Goal: Information Seeking & Learning: Learn about a topic

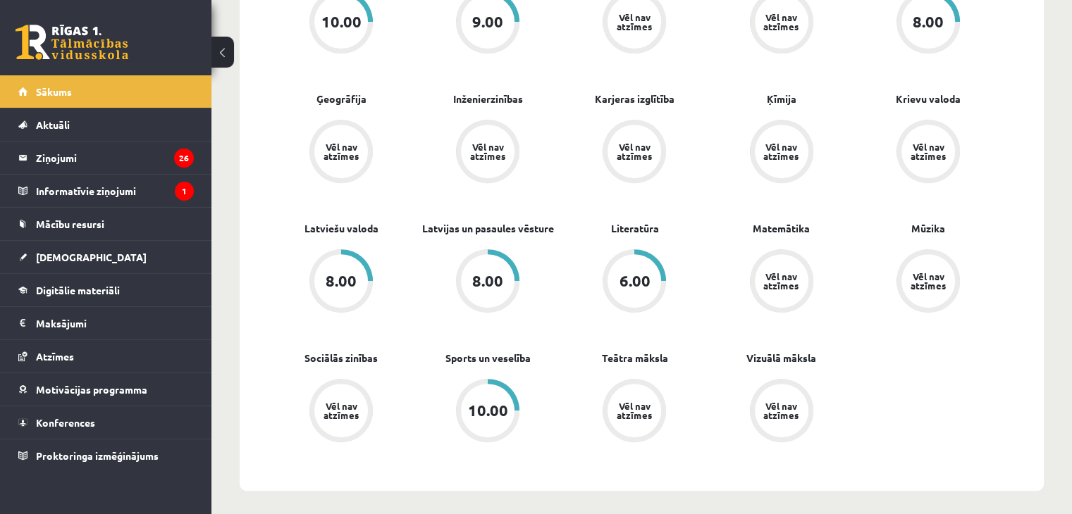
scroll to position [597, 0]
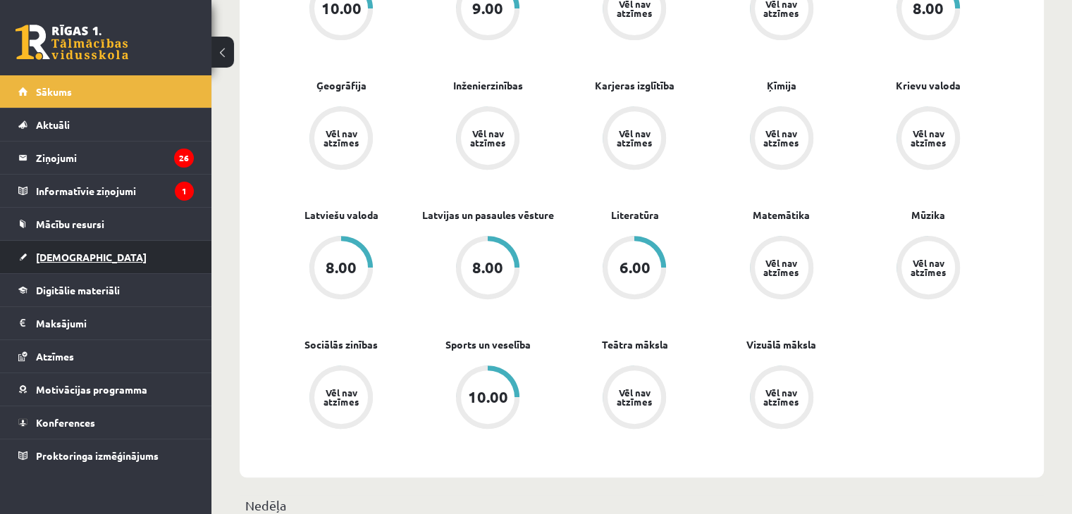
click at [71, 259] on span "[DEMOGRAPHIC_DATA]" at bounding box center [91, 257] width 111 height 13
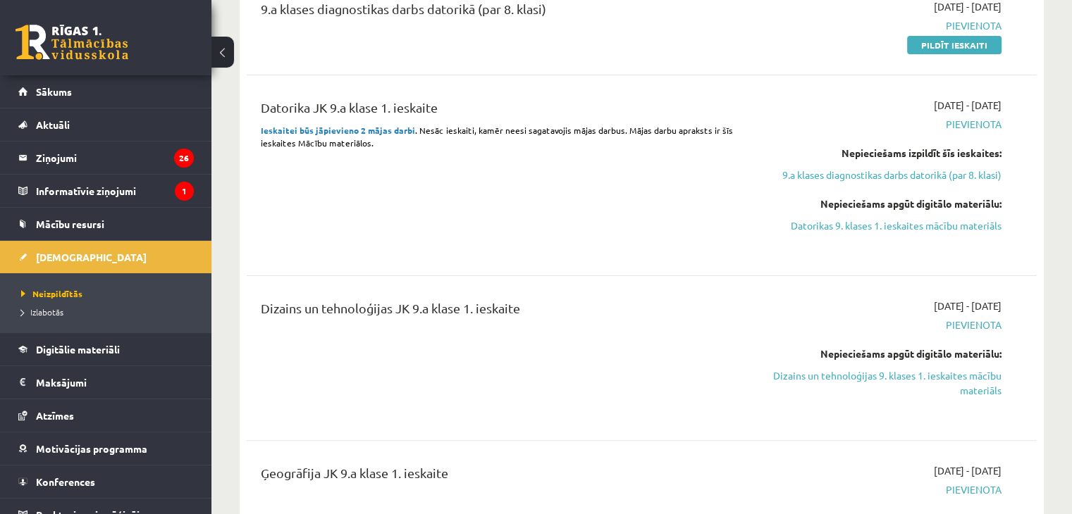
scroll to position [609, 0]
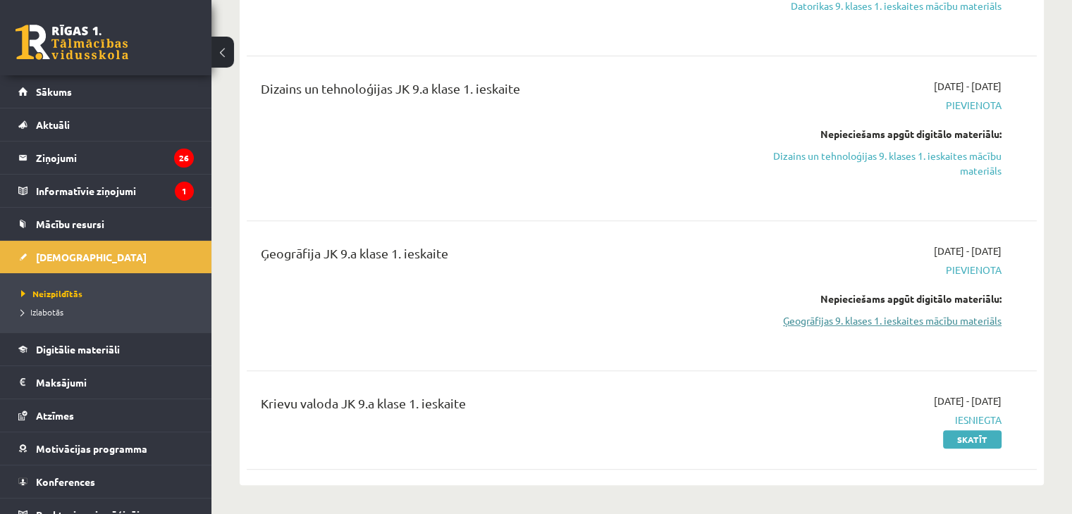
click at [933, 318] on link "Ģeogrāfijas 9. klases 1. ieskaites mācību materiāls" at bounding box center [885, 320] width 232 height 15
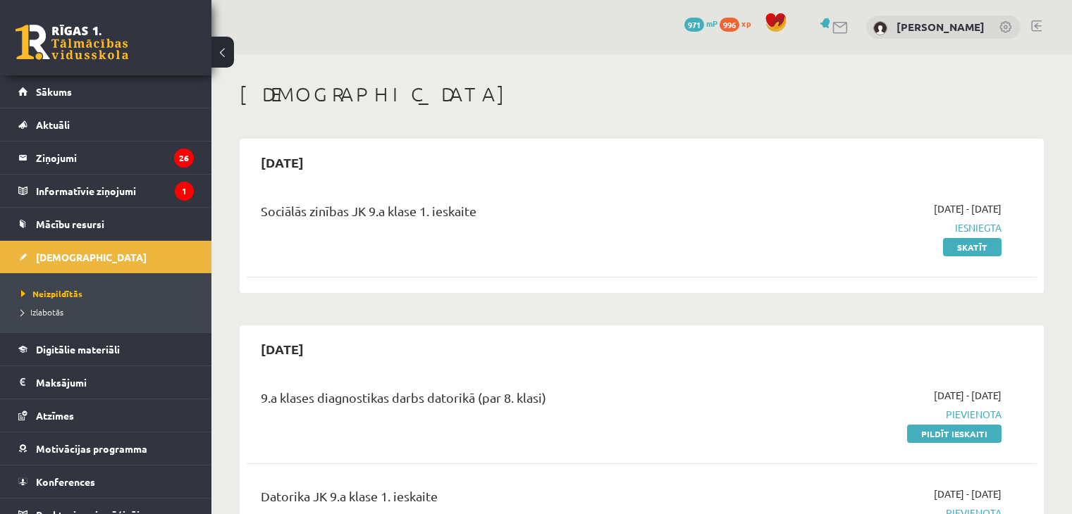
scroll to position [609, 0]
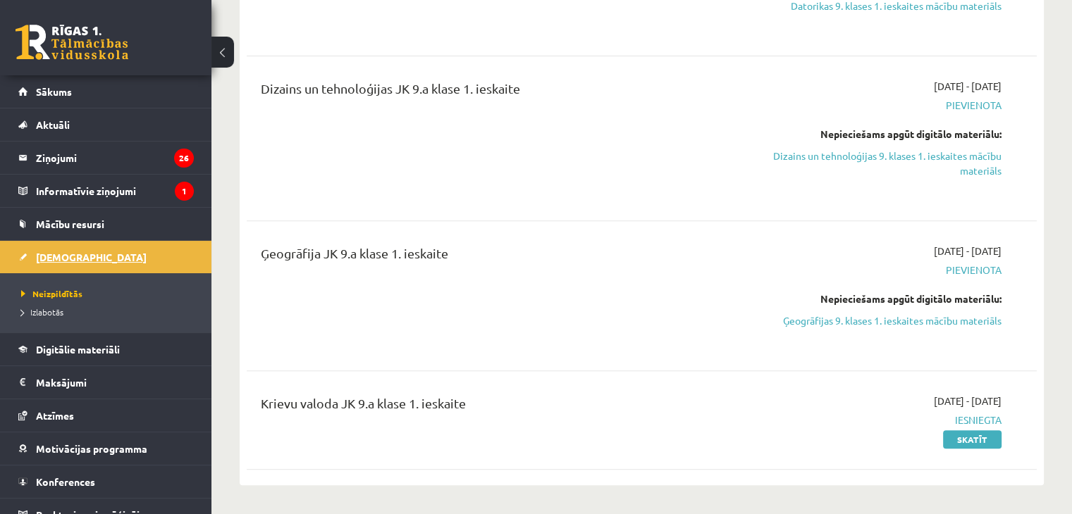
click at [62, 254] on span "[DEMOGRAPHIC_DATA]" at bounding box center [91, 257] width 111 height 13
click at [92, 97] on link "Sākums" at bounding box center [105, 91] width 175 height 32
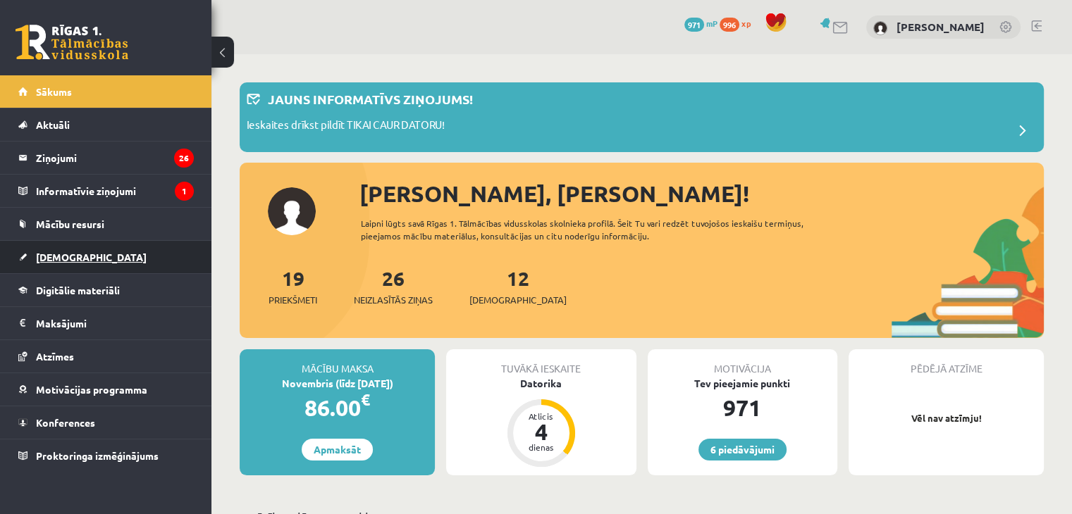
click at [64, 253] on span "[DEMOGRAPHIC_DATA]" at bounding box center [91, 257] width 111 height 13
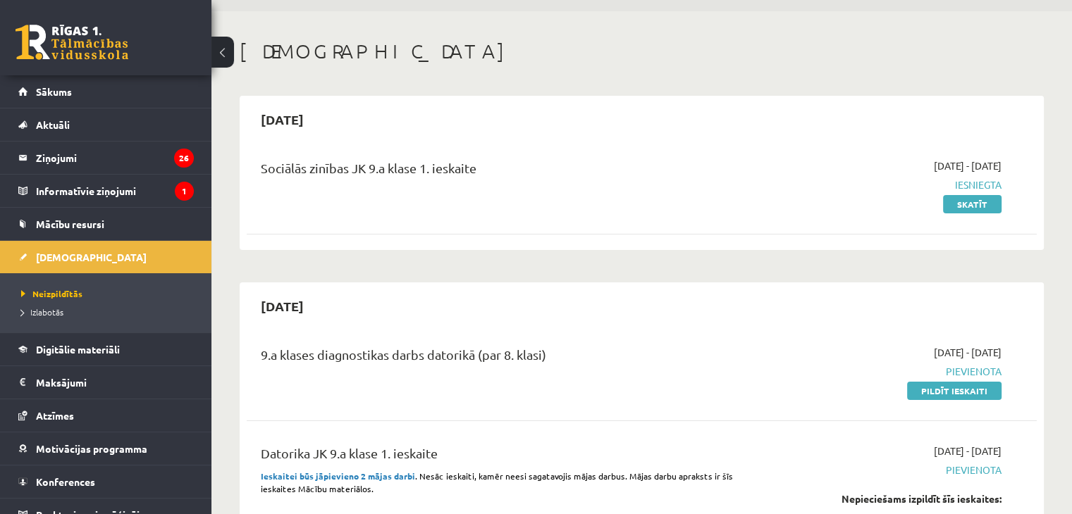
scroll to position [121, 0]
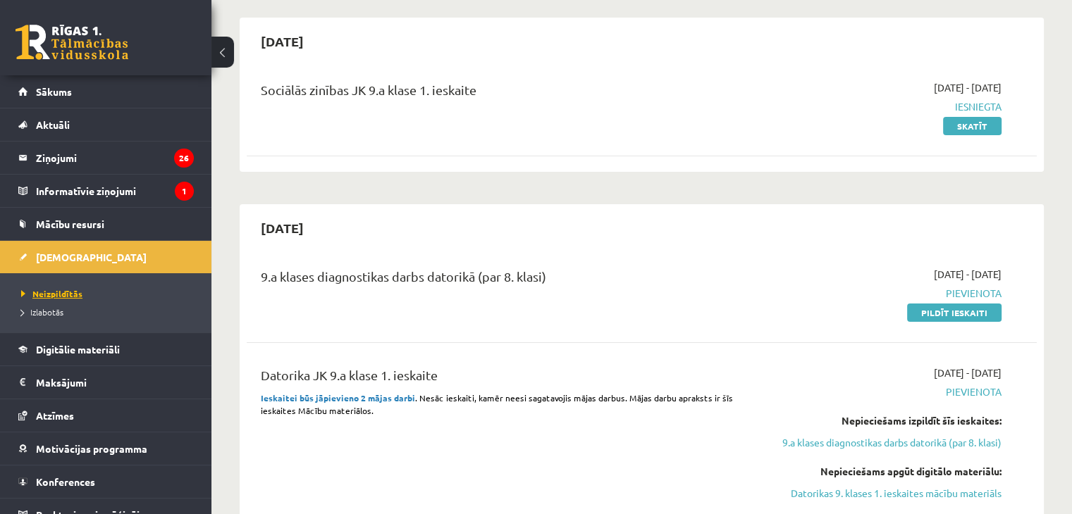
click at [68, 296] on span "Neizpildītās" at bounding box center [51, 293] width 61 height 11
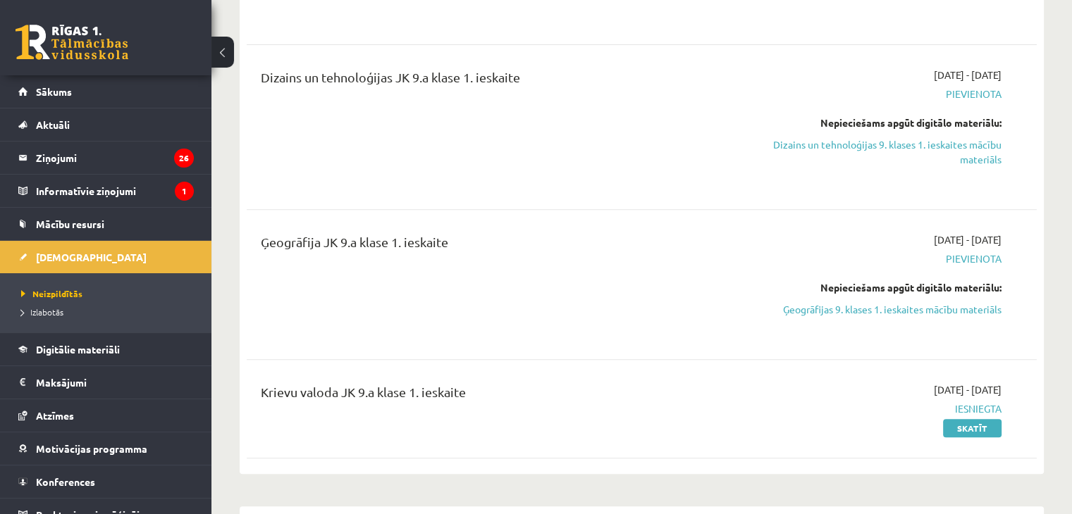
scroll to position [652, 0]
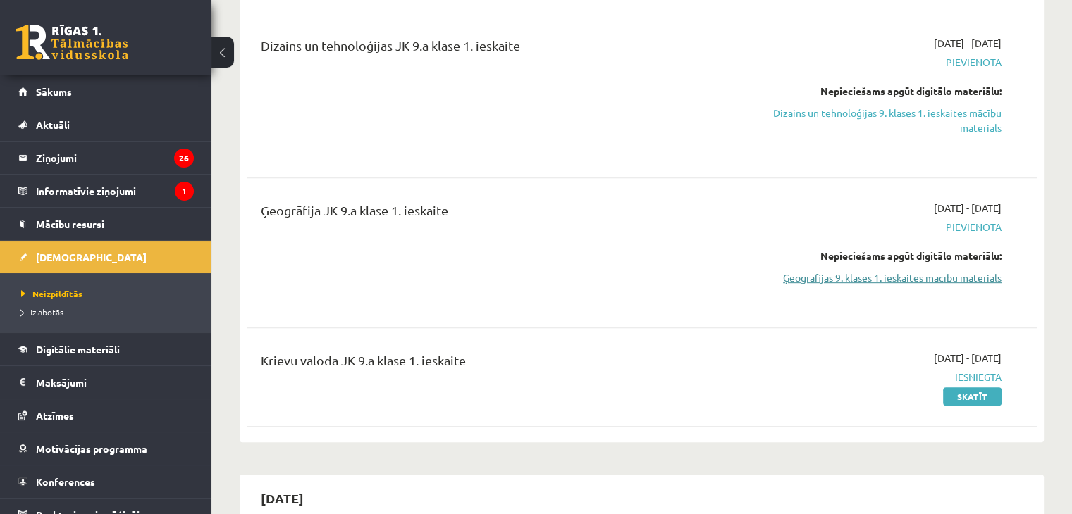
click at [872, 275] on link "Ģeogrāfijas 9. klases 1. ieskaites mācību materiāls" at bounding box center [885, 278] width 232 height 15
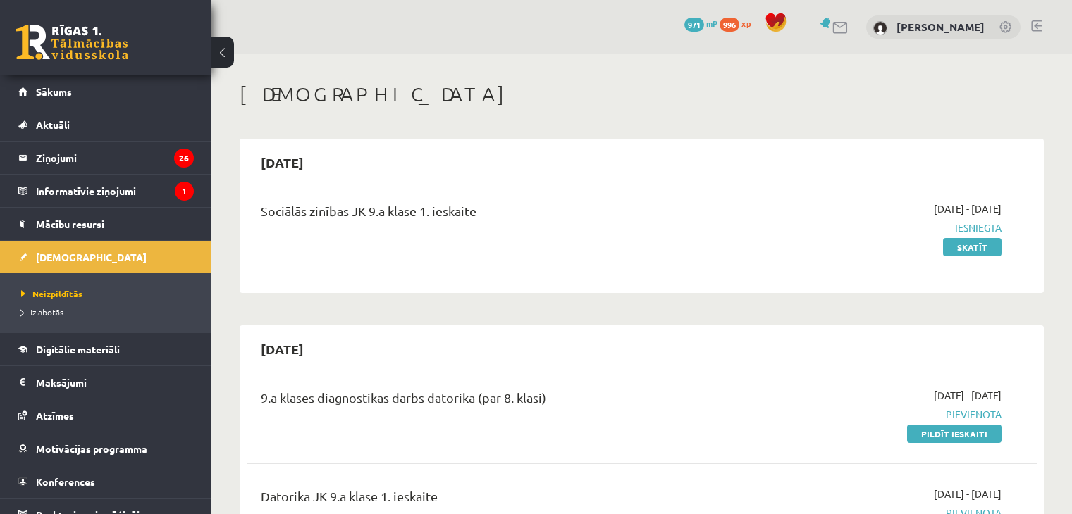
scroll to position [652, 0]
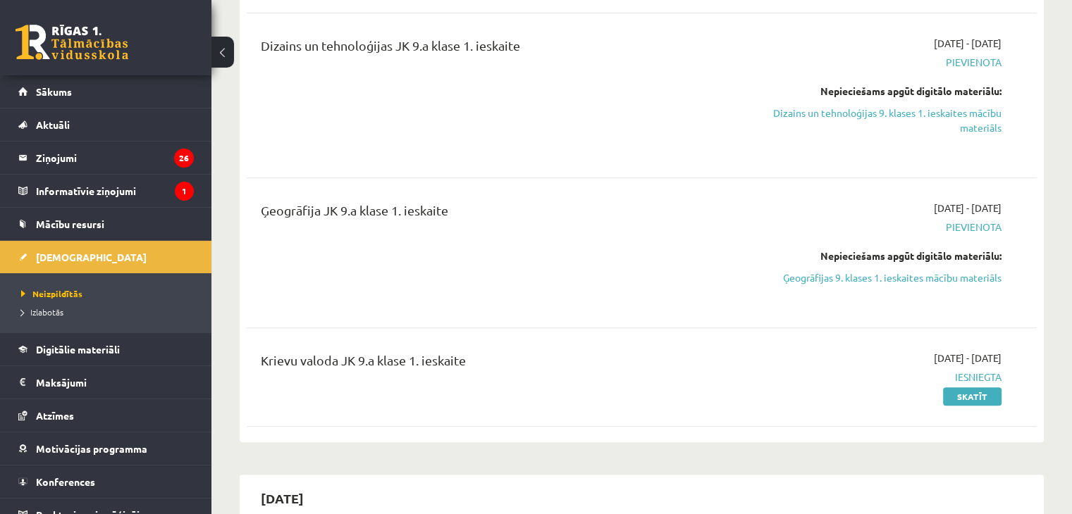
click at [916, 284] on div "[DATE] - [DATE] [GEOGRAPHIC_DATA] Nepieciešams apgūt digitālo materiālu: Ģeogrā…" at bounding box center [885, 253] width 254 height 104
click at [916, 277] on link "Ģeogrāfijas 9. klases 1. ieskaites mācību materiāls" at bounding box center [885, 278] width 232 height 15
